Goal: Task Accomplishment & Management: Manage account settings

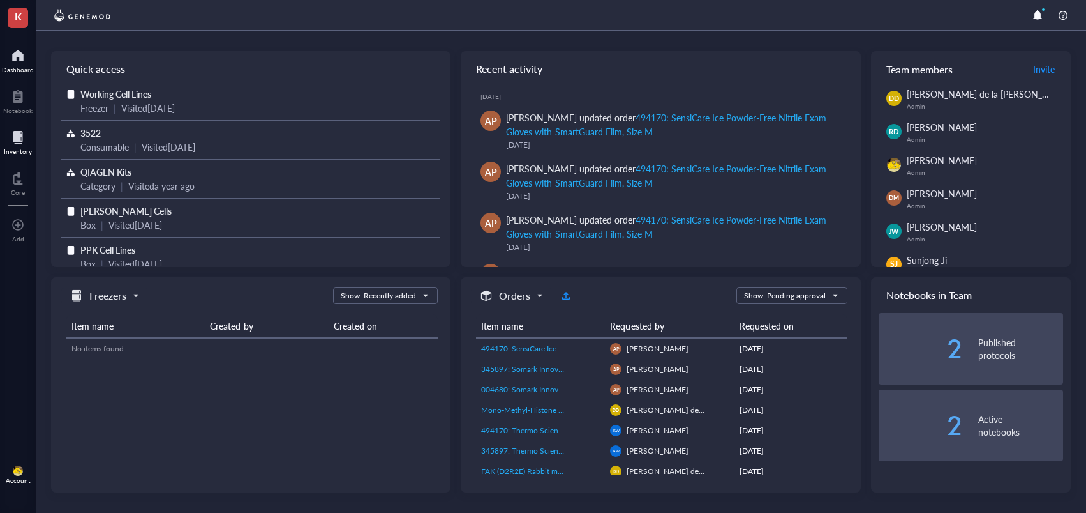
click at [13, 137] on div at bounding box center [18, 137] width 28 height 20
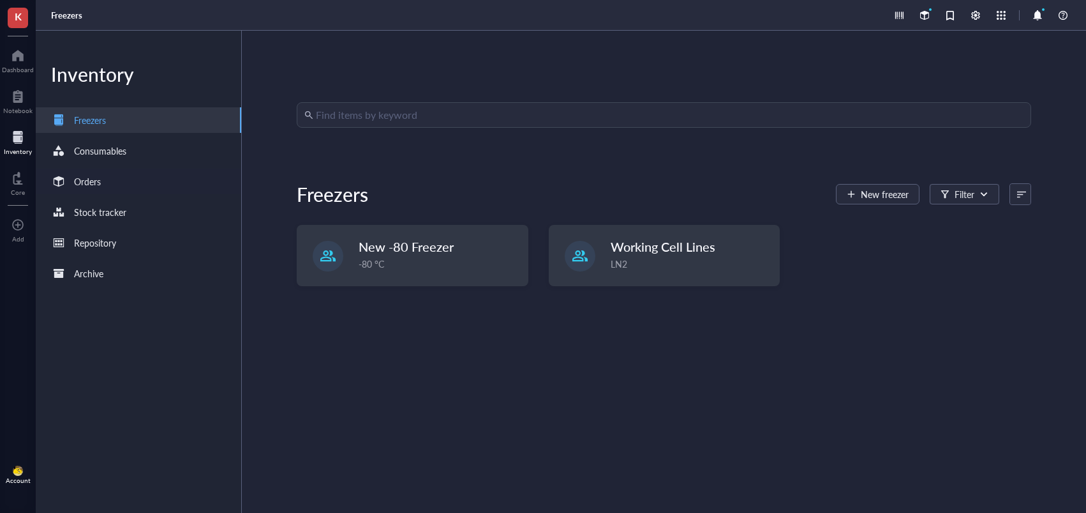
drag, startPoint x: 84, startPoint y: 198, endPoint x: 89, endPoint y: 190, distance: 10.1
click at [86, 195] on div "Inventory Freezers Consumables Orders Stock tracker Repository Archive" at bounding box center [139, 272] width 206 height 482
click at [90, 189] on div "Orders" at bounding box center [139, 182] width 206 height 26
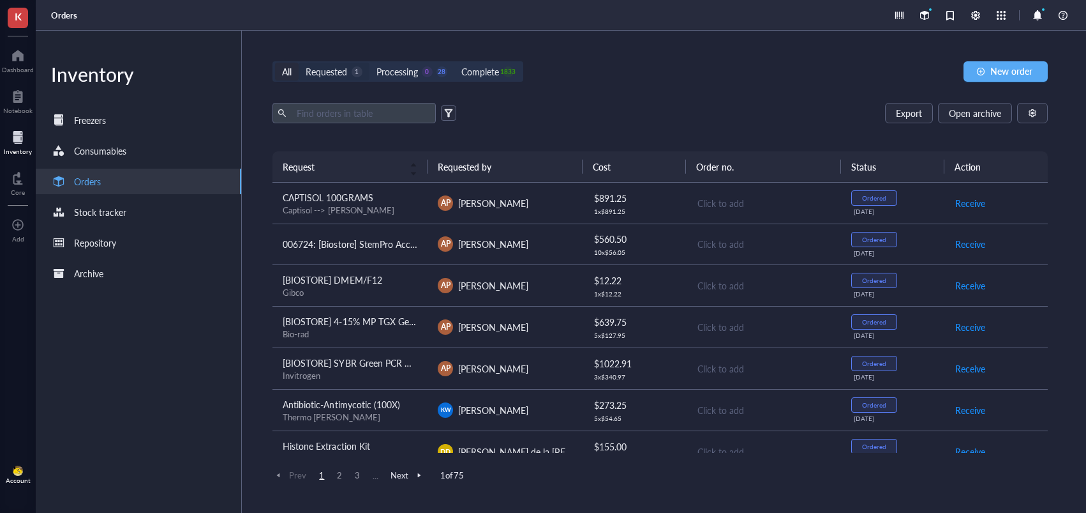
click at [351, 71] on div "Requested 1" at bounding box center [334, 71] width 56 height 14
click at [299, 63] on input "Requested 1" at bounding box center [299, 63] width 0 height 0
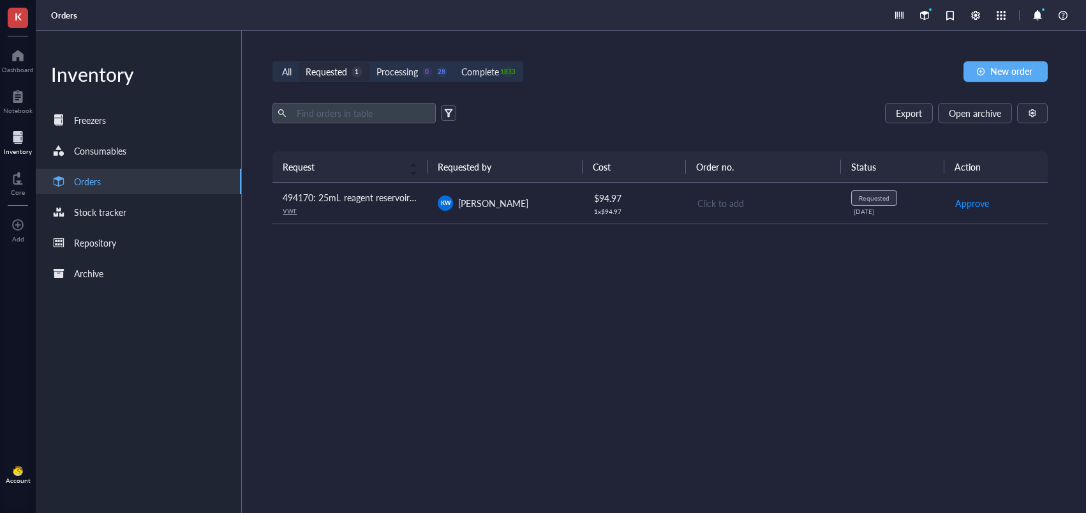
click at [389, 193] on span "494170: 25mL reagent reservoir - individually wrapped, sterile (case of 100)" at bounding box center [431, 197] width 297 height 13
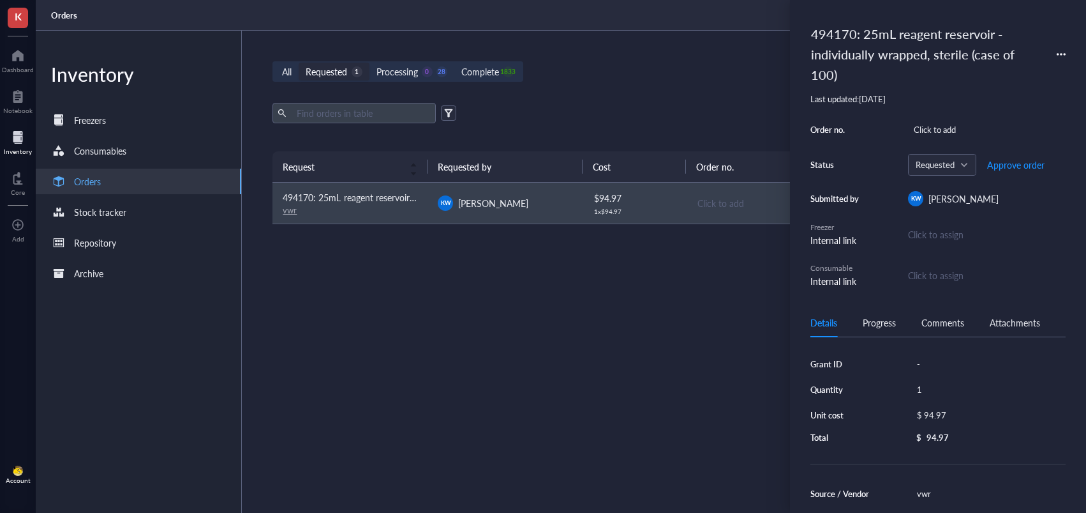
click at [581, 329] on div "Request Requested by Cost Order no. Status Action 494170: 25mL reagent reservoi…" at bounding box center [661, 301] width 776 height 301
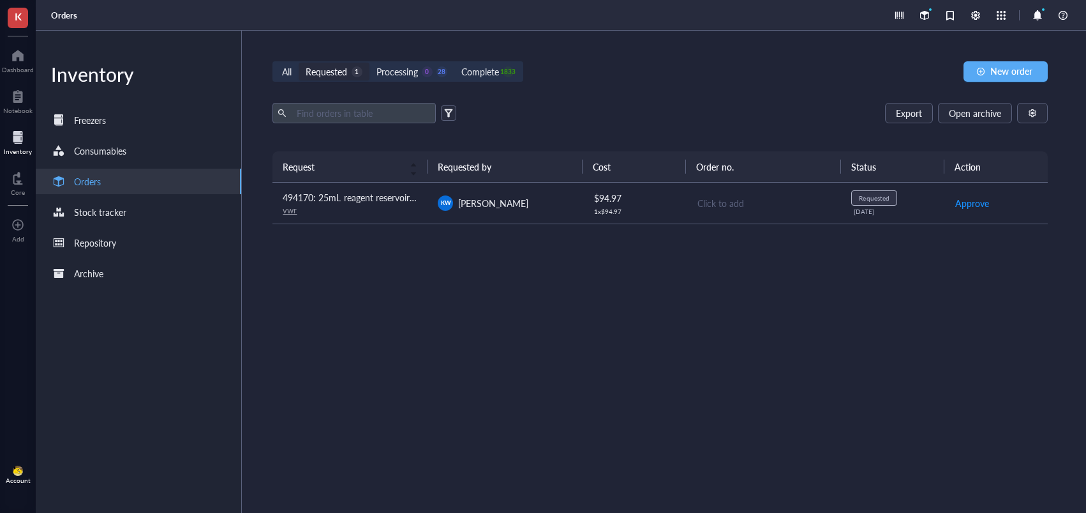
drag, startPoint x: 584, startPoint y: 202, endPoint x: 581, endPoint y: 195, distance: 6.9
click at [584, 202] on td "$ 94.97 1 x $ 94.97" at bounding box center [634, 203] width 103 height 41
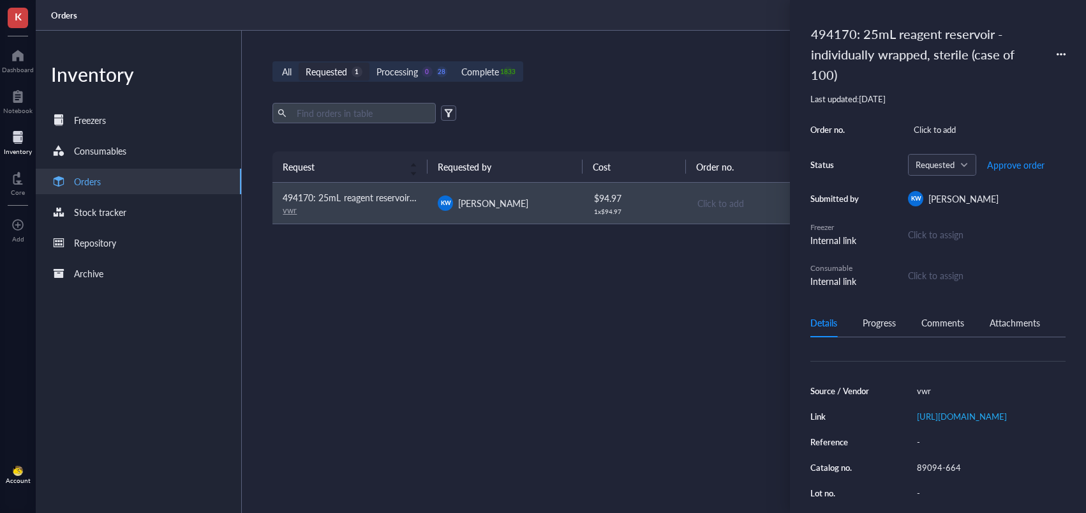
scroll to position [151, 0]
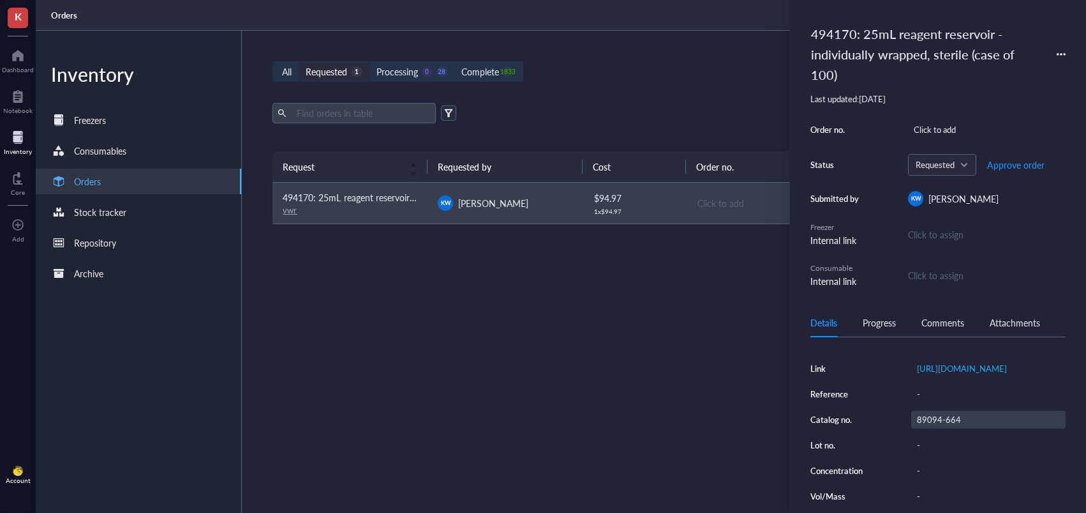
drag, startPoint x: 944, startPoint y: 419, endPoint x: 941, endPoint y: 411, distance: 8.9
click at [944, 419] on div "Source / Vendor vwr Link [URL][DOMAIN_NAME] Reference - Catalog no. 89094-664 L…" at bounding box center [938, 432] width 255 height 197
click at [940, 410] on div "89094-664" at bounding box center [988, 419] width 154 height 18
click at [940, 411] on input "89094-664" at bounding box center [940, 419] width 56 height 17
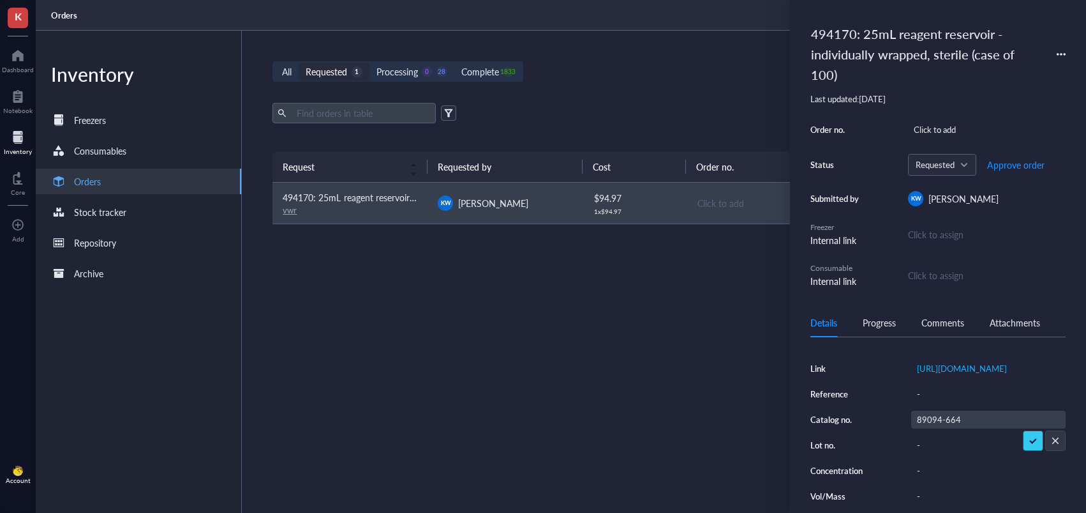
click at [940, 411] on input "89094-664" at bounding box center [940, 419] width 56 height 17
